Goal: Task Accomplishment & Management: Use online tool/utility

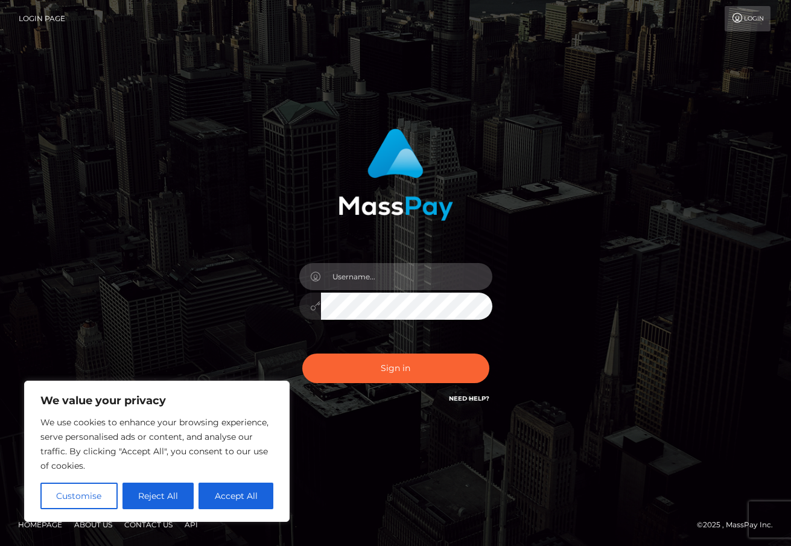
click at [413, 280] on input "text" at bounding box center [406, 276] width 171 height 27
type input "duquesne.rahm"
click at [302, 354] on button "Sign in" at bounding box center [395, 369] width 187 height 30
click at [388, 270] on input "text" at bounding box center [406, 276] width 171 height 27
type input "duquesne.rahm"
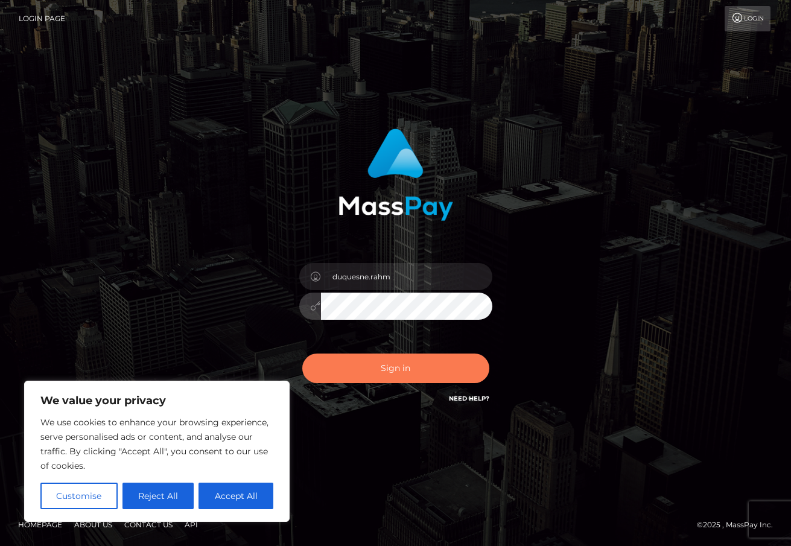
click at [385, 372] on button "Sign in" at bounding box center [395, 369] width 187 height 30
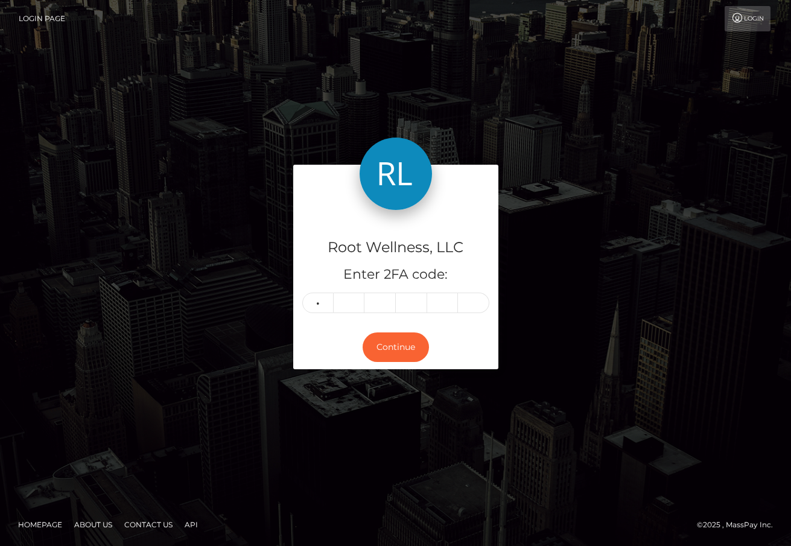
type input "6"
type input "5"
type input "8"
type input "1"
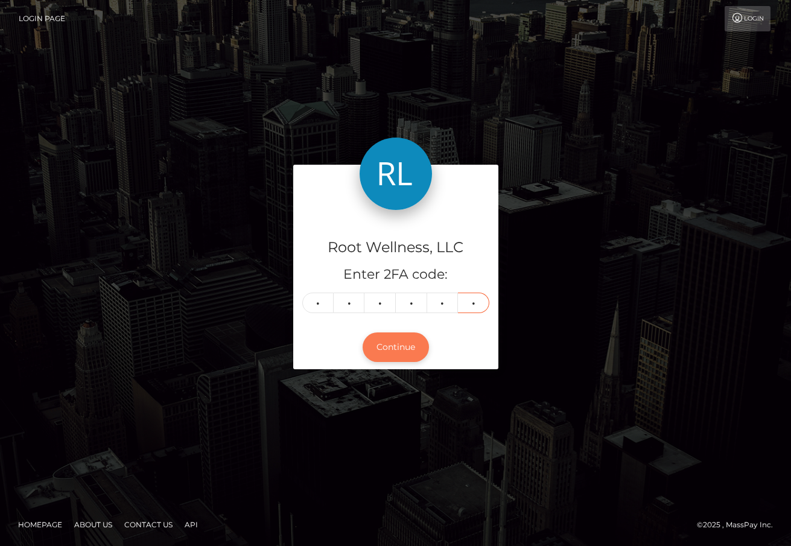
type input "3"
click at [404, 340] on button "Continue" at bounding box center [396, 347] width 66 height 30
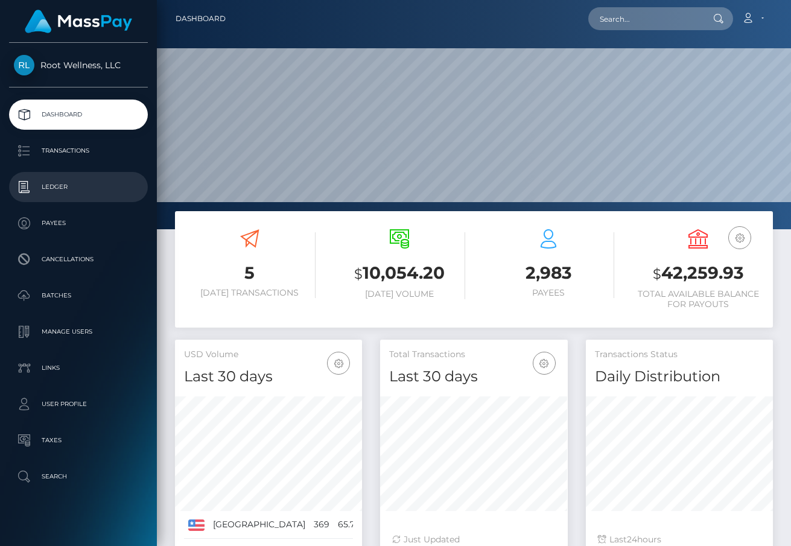
scroll to position [214, 187]
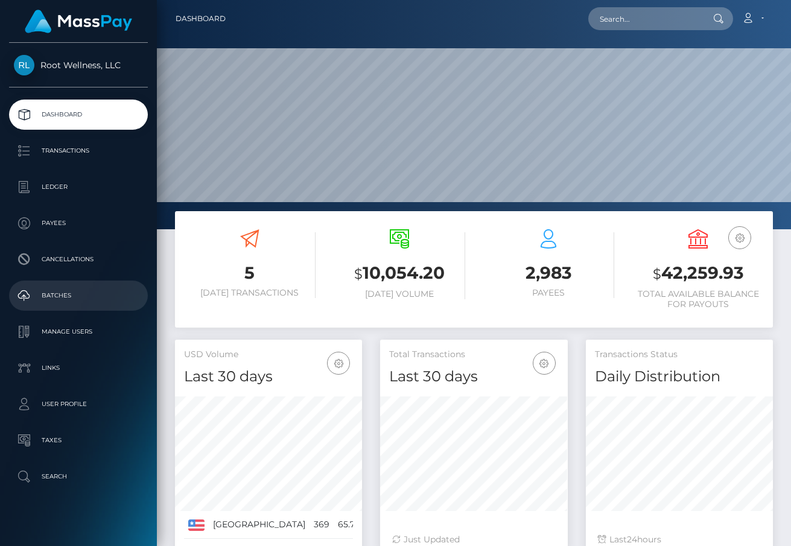
click at [67, 305] on link "Batches" at bounding box center [78, 296] width 139 height 30
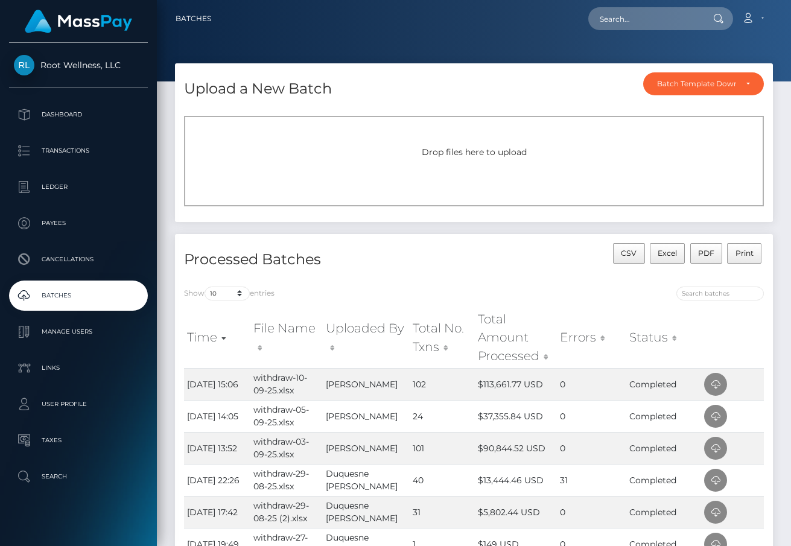
click at [216, 168] on div "Drop files here to upload" at bounding box center [474, 161] width 580 height 90
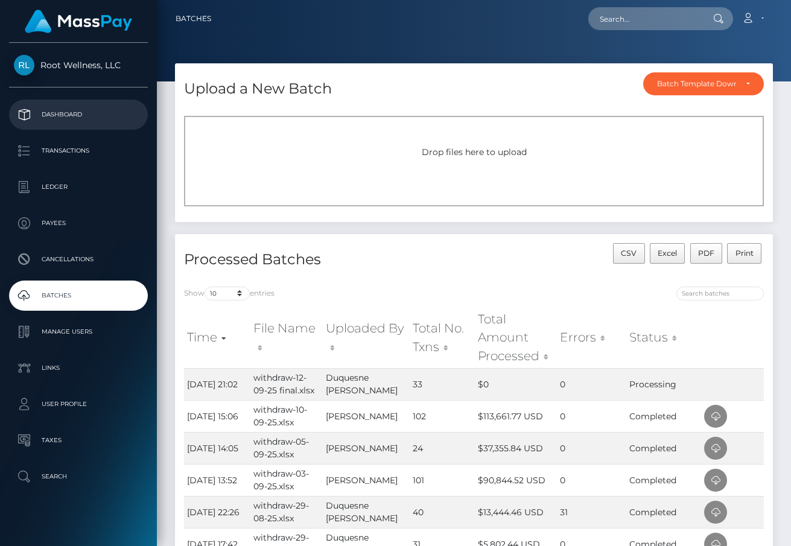
click at [82, 109] on p "Dashboard" at bounding box center [78, 115] width 129 height 18
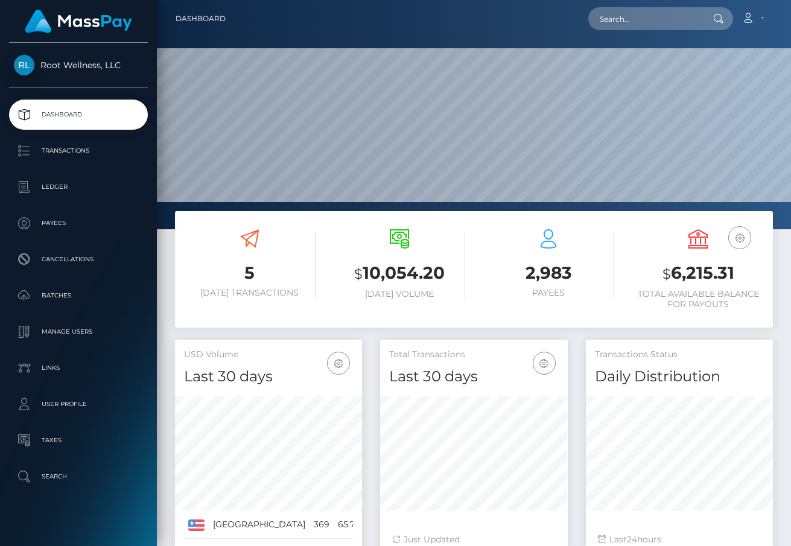
scroll to position [214, 187]
click at [82, 299] on p "Batches" at bounding box center [78, 296] width 129 height 18
